Goal: Information Seeking & Learning: Check status

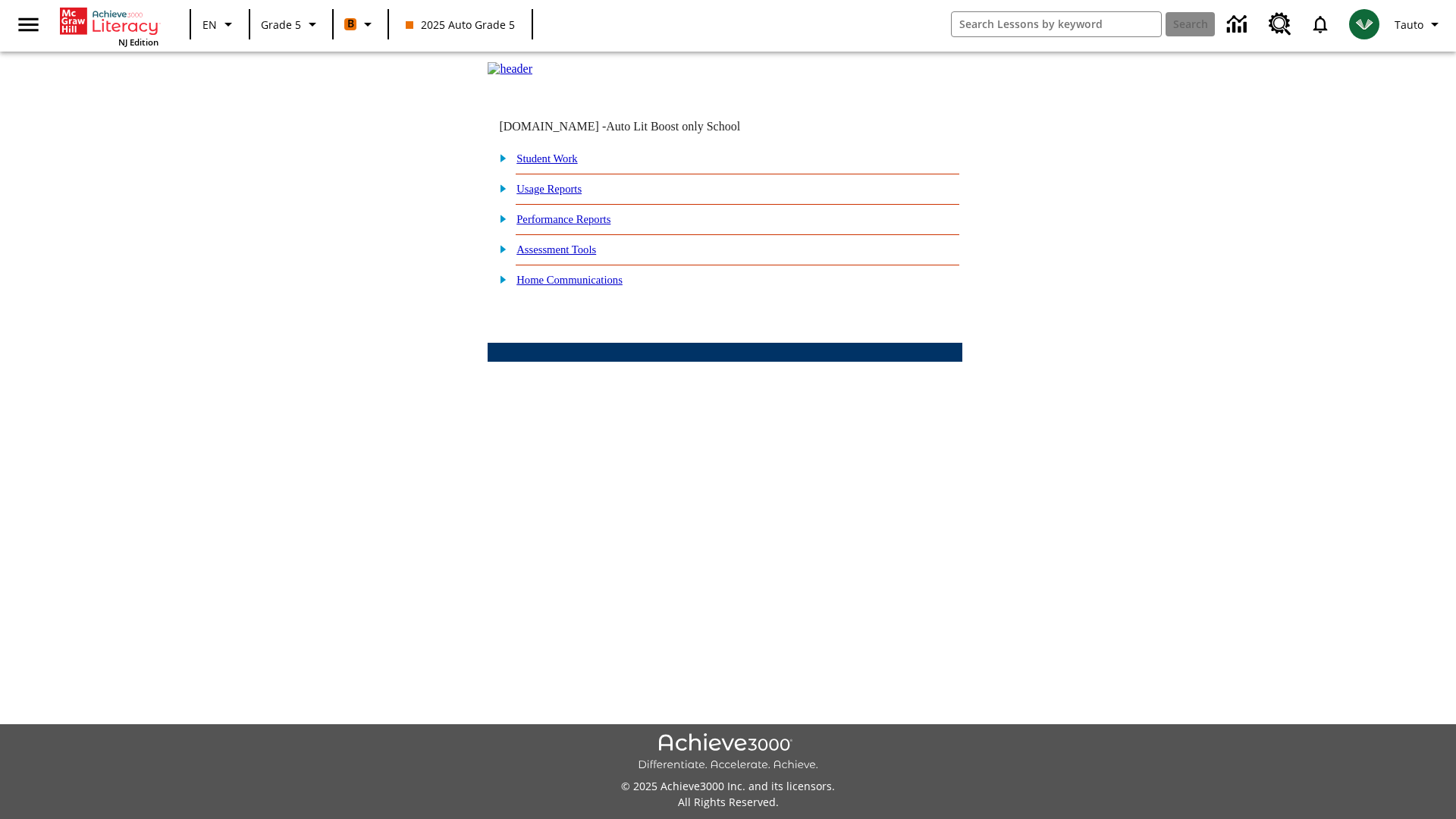
click at [580, 225] on link "Performance Reports" at bounding box center [562, 218] width 94 height 12
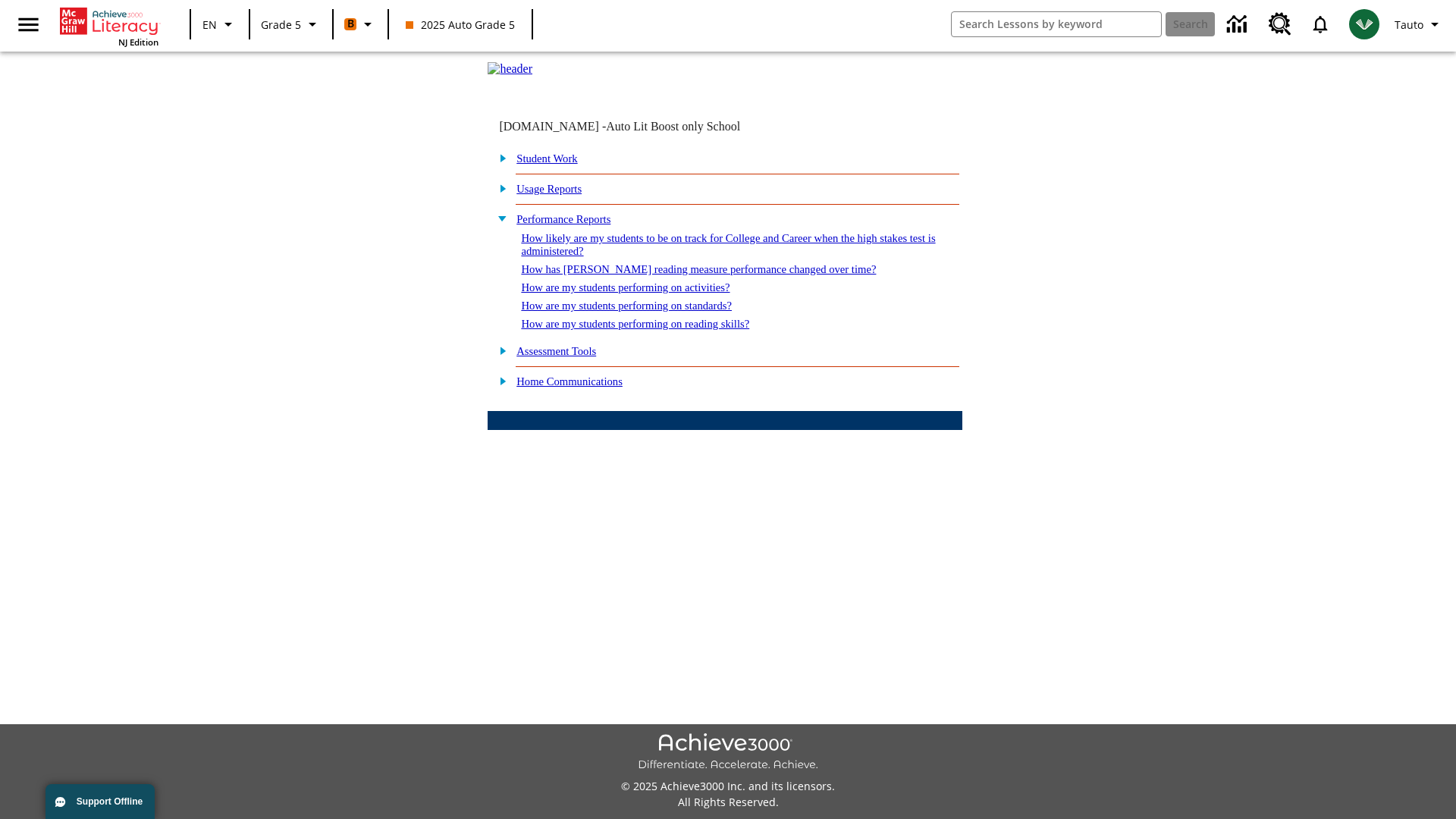
click at [689, 275] on link "How has [PERSON_NAME] reading measure performance changed over time?" at bounding box center [698, 268] width 355 height 12
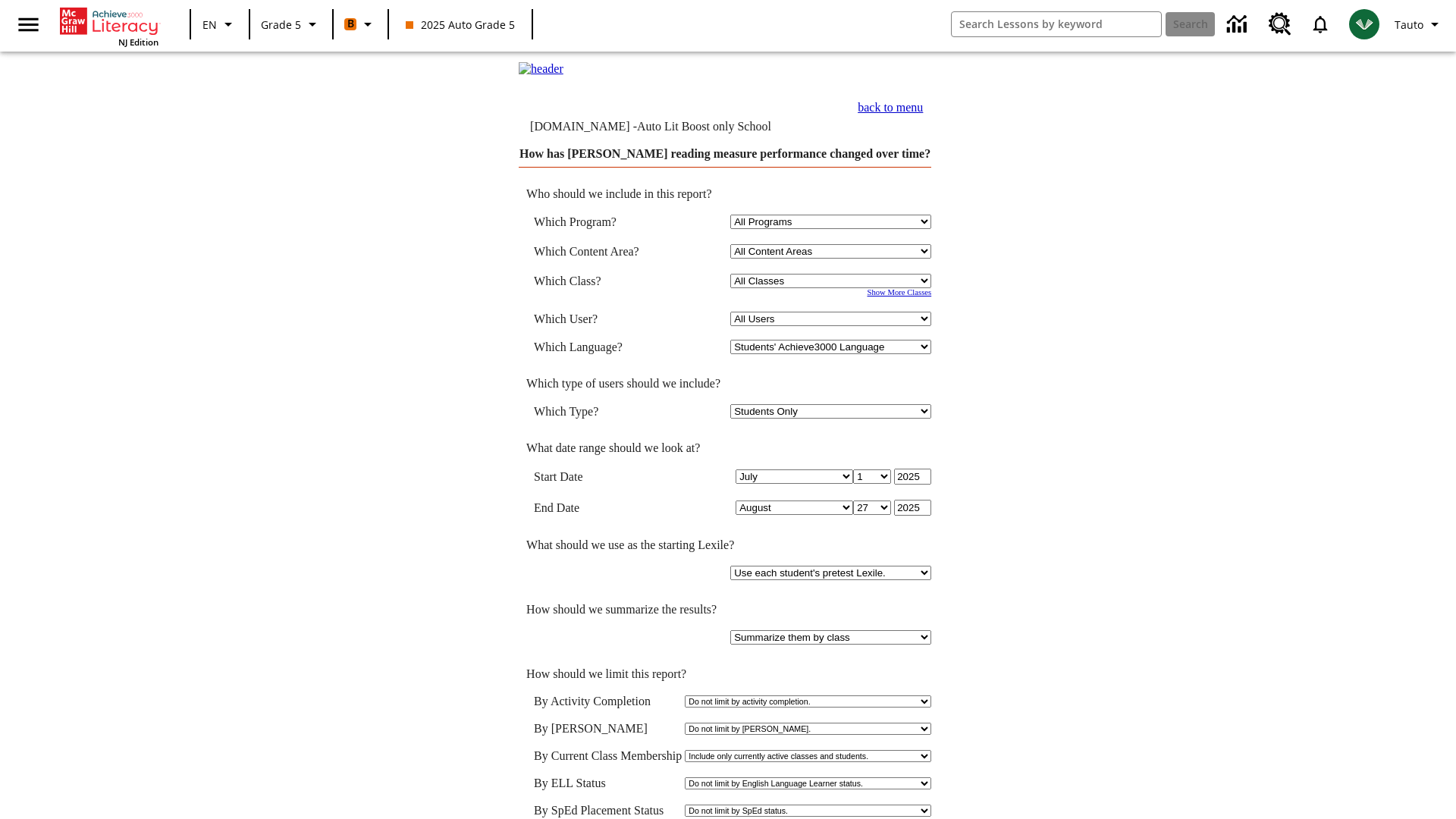
click at [832, 288] on select "Select a Class: All Classes 2025 Auto Grade 5 OL 2025 Auto Grade 6" at bounding box center [830, 281] width 201 height 15
select select "11133131"
